Goal: Task Accomplishment & Management: Use online tool/utility

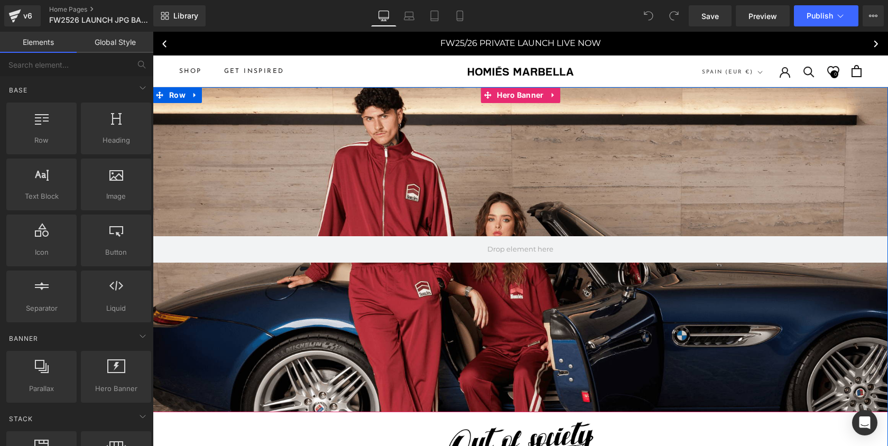
click at [395, 173] on div at bounding box center [520, 250] width 735 height 326
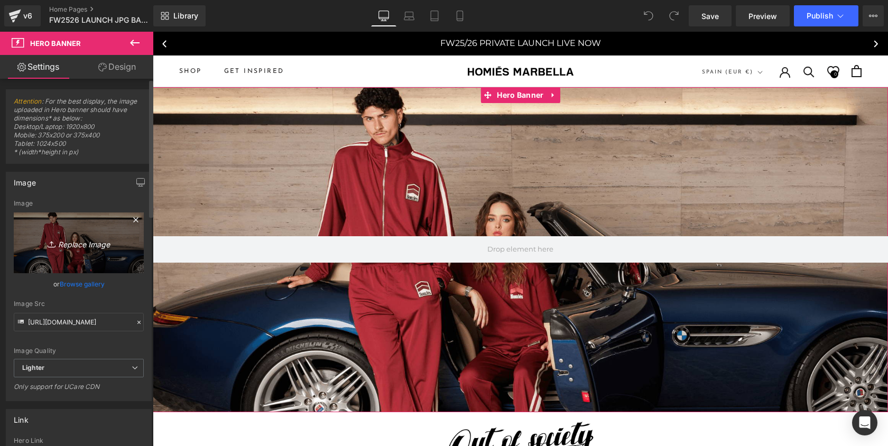
click at [99, 228] on link "Replace Image" at bounding box center [79, 242] width 130 height 61
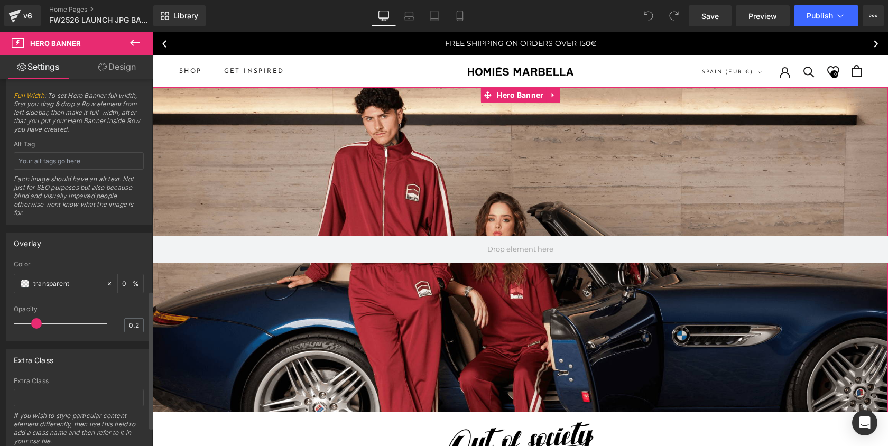
scroll to position [615, 0]
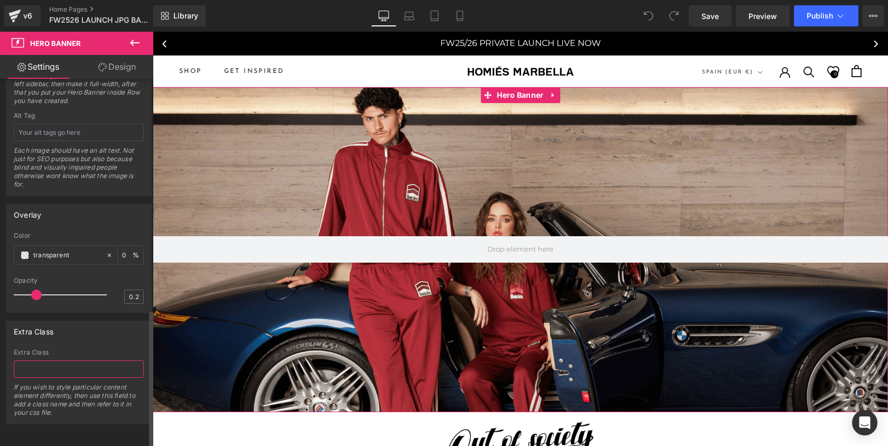
click at [69, 361] on input "text" at bounding box center [79, 368] width 130 height 17
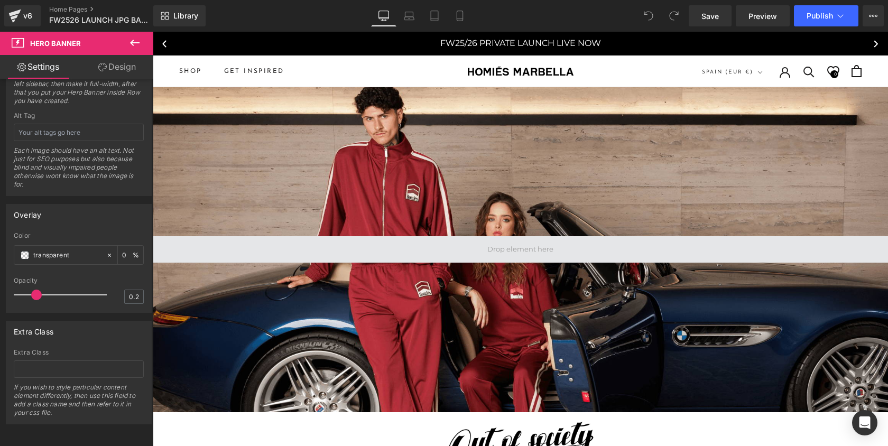
click at [504, 251] on span at bounding box center [520, 250] width 73 height 16
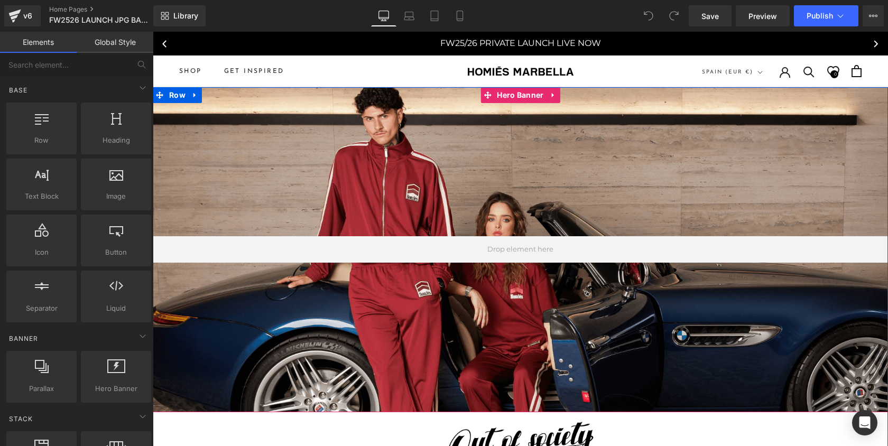
click at [412, 329] on div at bounding box center [520, 250] width 735 height 326
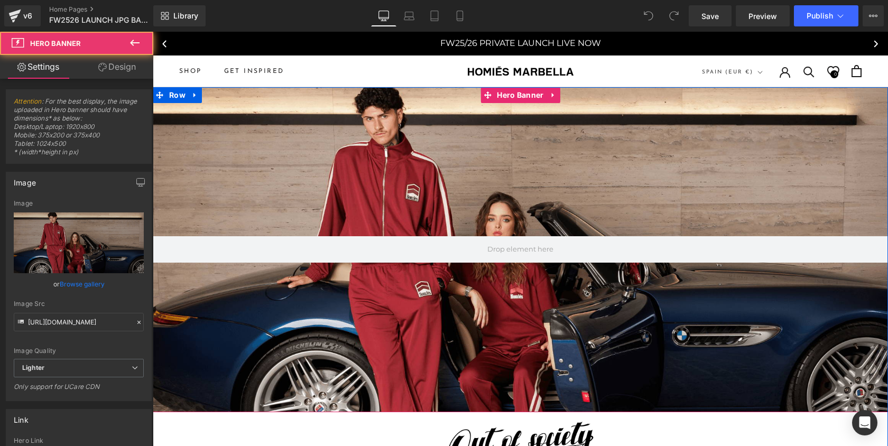
click at [412, 328] on div at bounding box center [520, 250] width 735 height 326
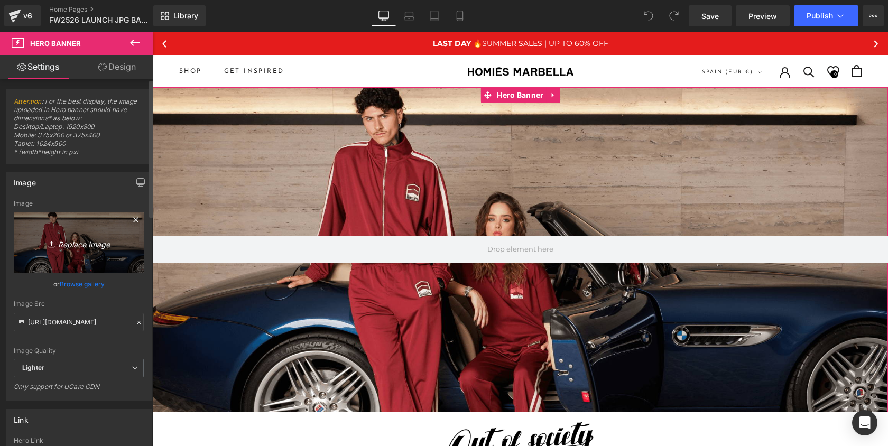
click at [89, 236] on icon "Replace Image" at bounding box center [78, 242] width 85 height 13
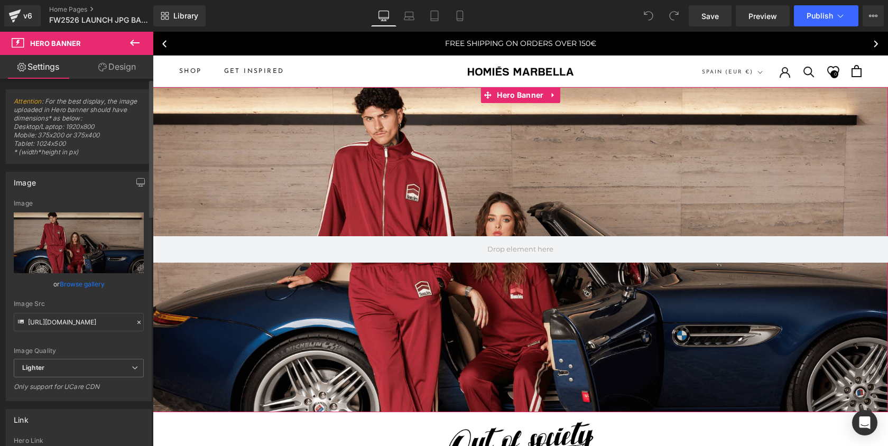
click at [86, 285] on link "Browse gallery" at bounding box center [82, 284] width 45 height 18
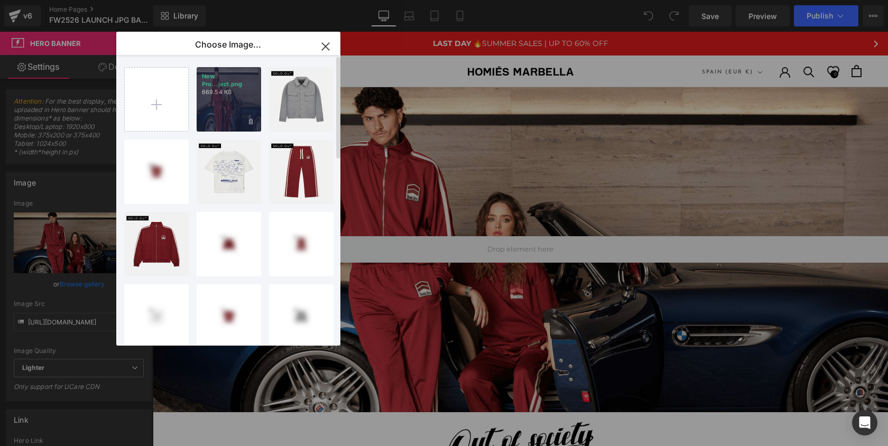
click at [221, 116] on div "New Pro...ject.png 669.54 KB" at bounding box center [229, 99] width 64 height 64
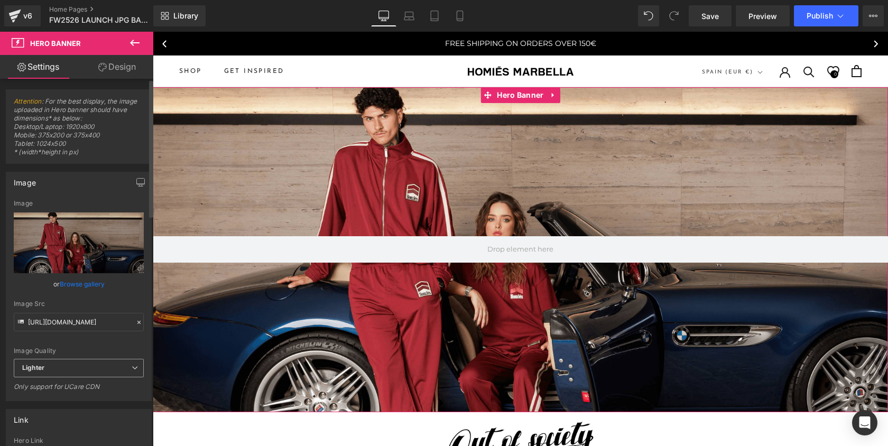
click at [97, 371] on span "Lighter" at bounding box center [79, 368] width 130 height 18
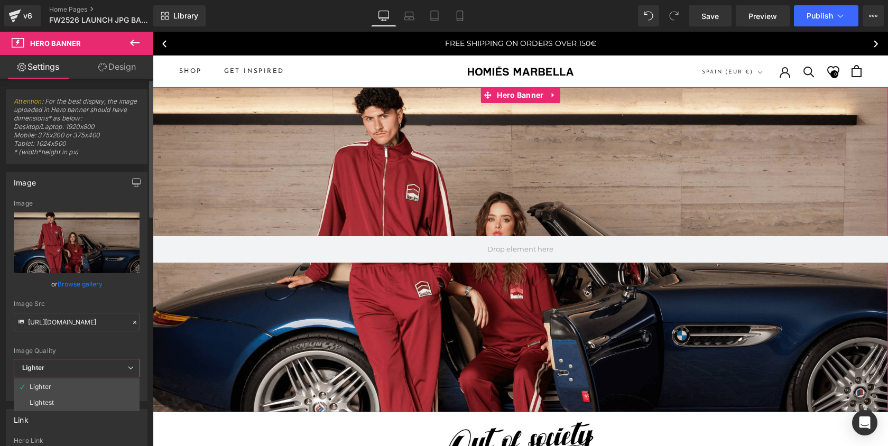
click at [97, 344] on div "Image Quality Lighter Lightest Lighter Lighter Lightest Only support for UCare …" at bounding box center [77, 279] width 126 height 159
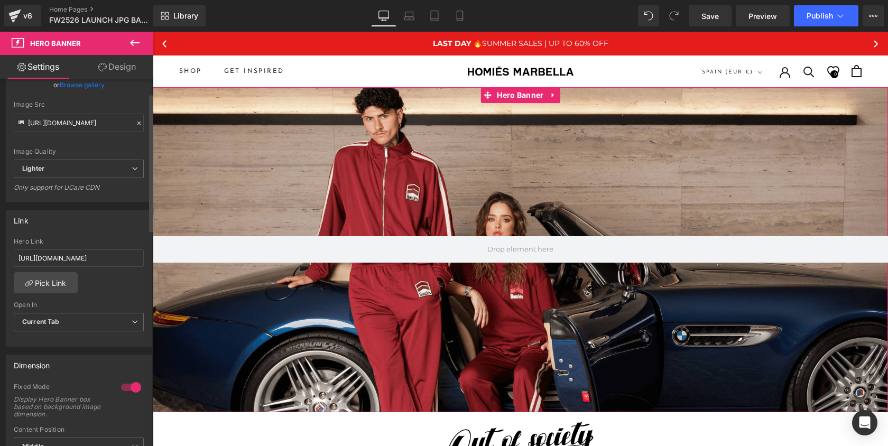
scroll to position [0, 0]
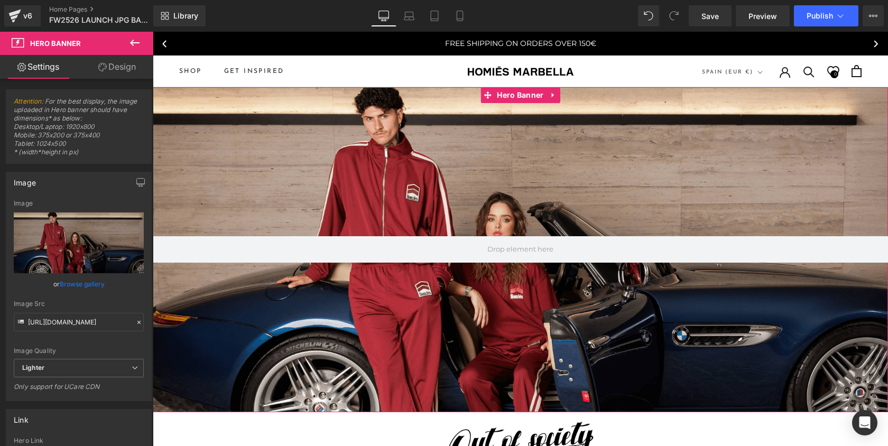
click at [100, 66] on icon at bounding box center [102, 67] width 8 height 8
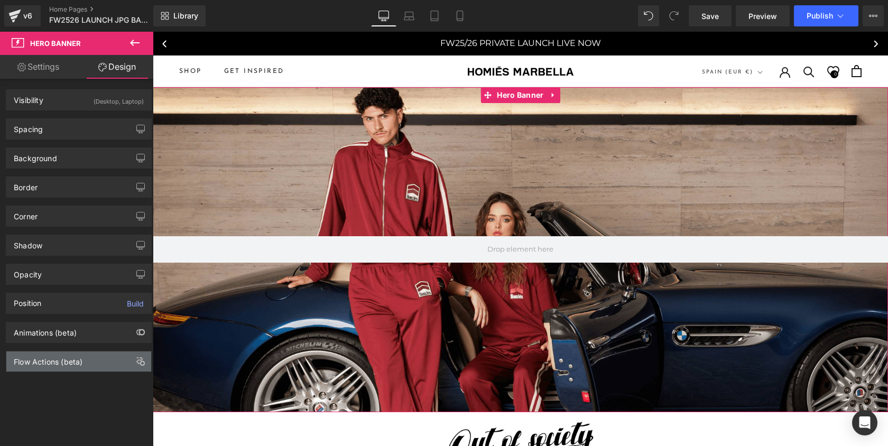
click at [95, 365] on div "Flow Actions (beta)" at bounding box center [78, 361] width 145 height 20
